Goal: Book appointment/travel/reservation

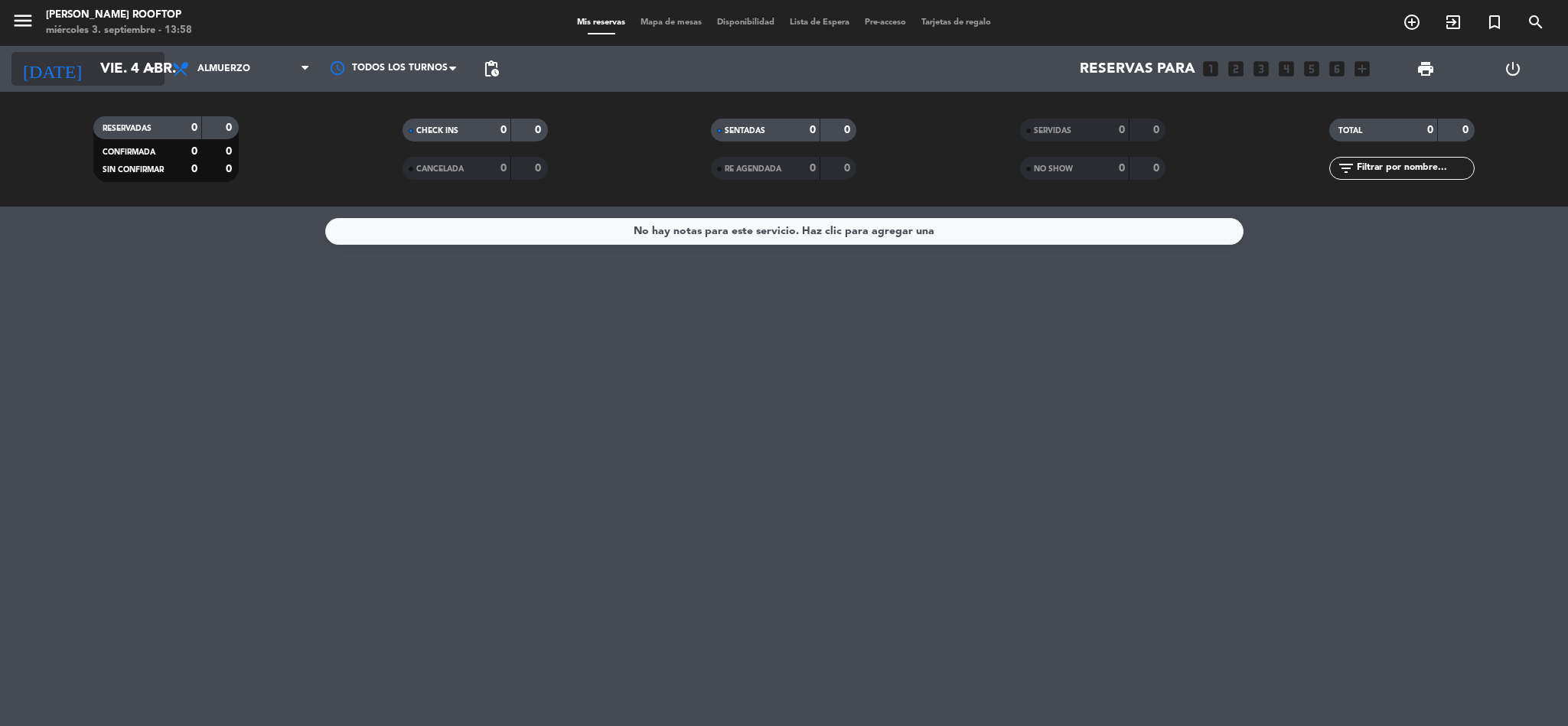
click at [93, 72] on input "vie. 4 abr." at bounding box center [184, 69] width 184 height 32
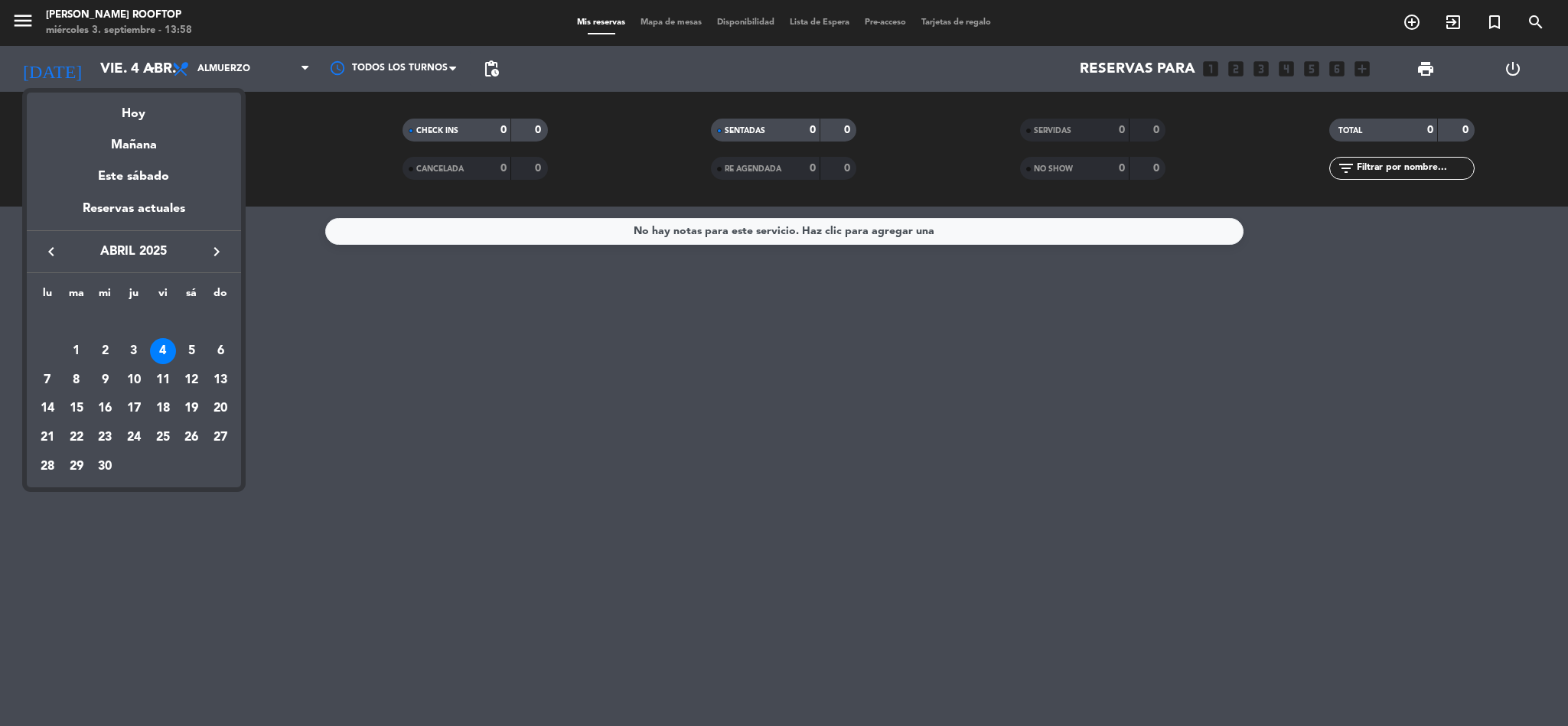
click at [209, 250] on icon "keyboard_arrow_right" at bounding box center [216, 251] width 19 height 19
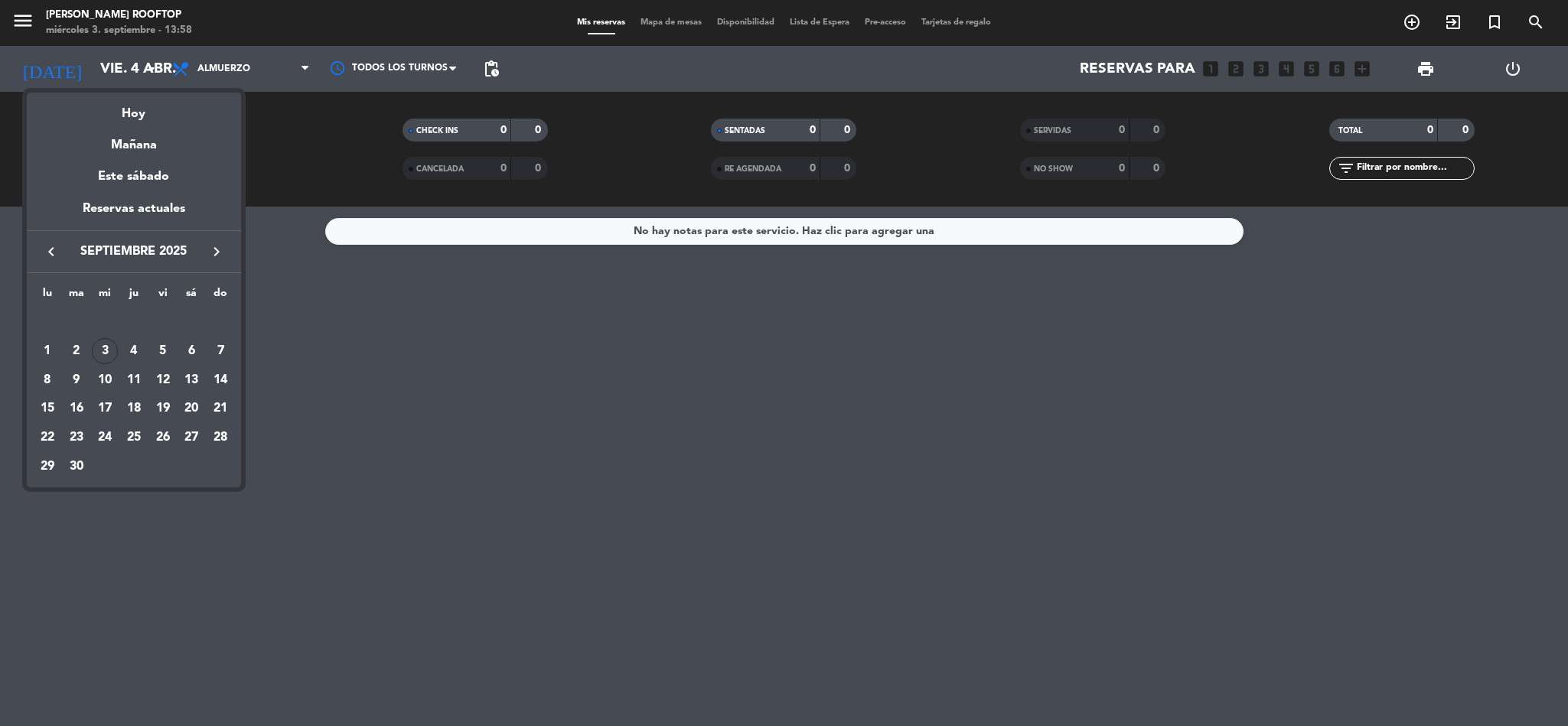
click at [39, 251] on button "keyboard_arrow_left" at bounding box center [51, 251] width 28 height 20
click at [187, 439] on div "30" at bounding box center [191, 437] width 26 height 26
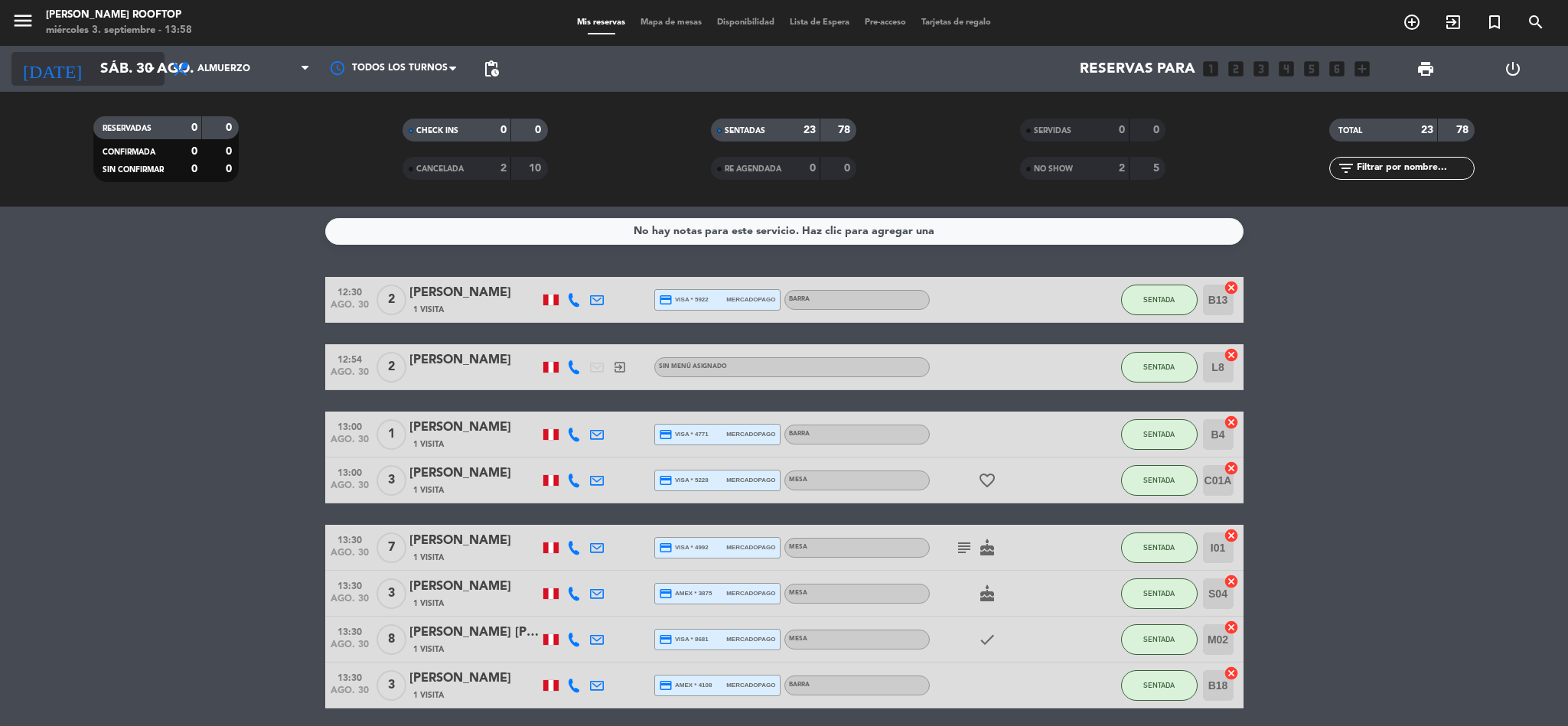
click at [108, 53] on input "sáb. 30 ago." at bounding box center [184, 69] width 184 height 32
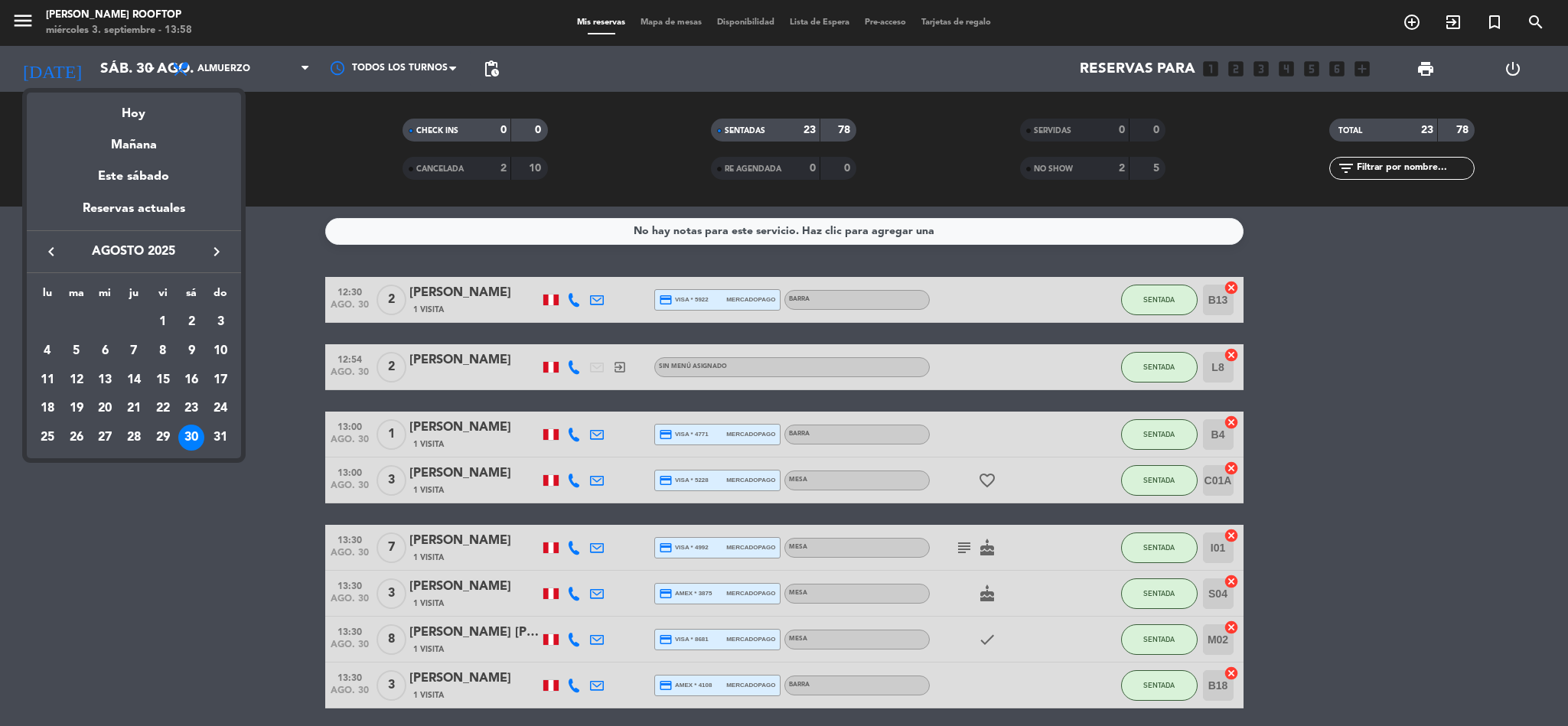
click at [219, 252] on icon "keyboard_arrow_right" at bounding box center [216, 251] width 19 height 19
click at [132, 354] on div "4" at bounding box center [134, 351] width 26 height 26
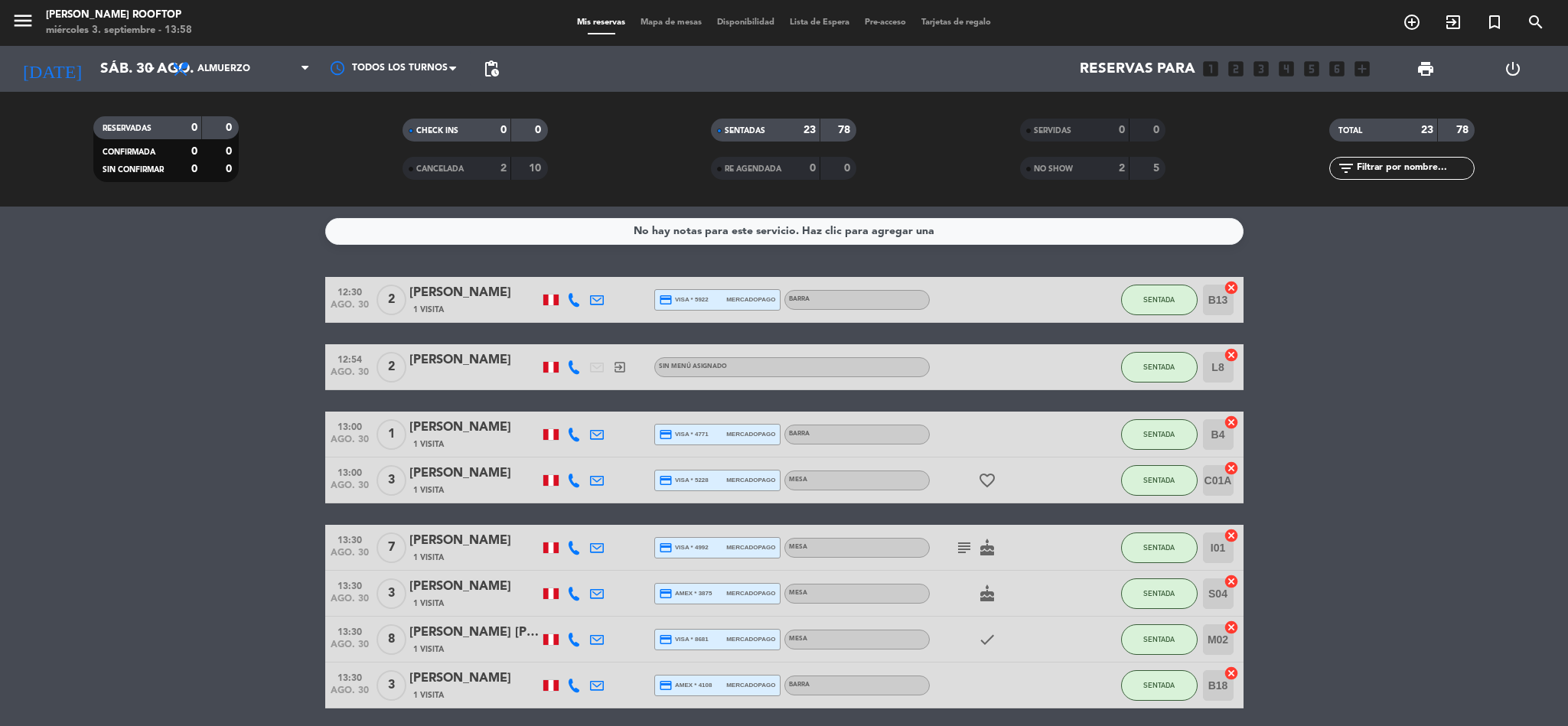
type input "[DEMOGRAPHIC_DATA] [DATE]"
